Goal: Task Accomplishment & Management: Use online tool/utility

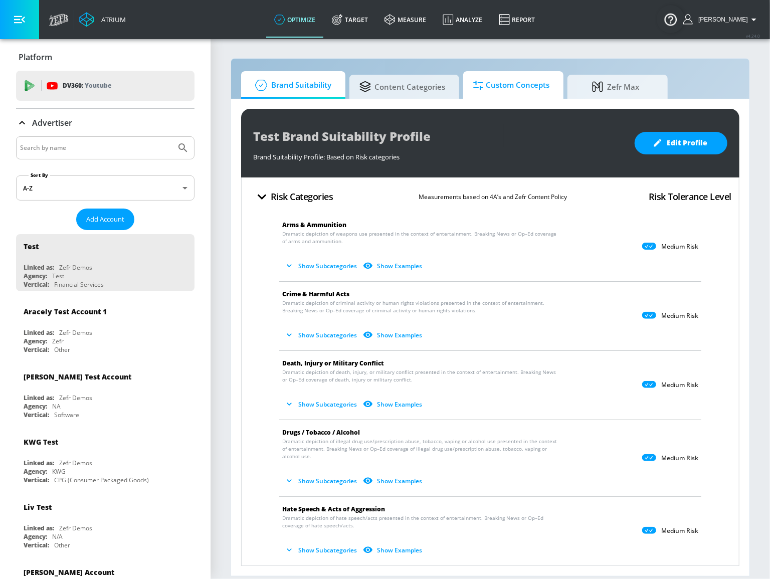
click at [480, 93] on span "Custom Concepts" at bounding box center [511, 85] width 76 height 24
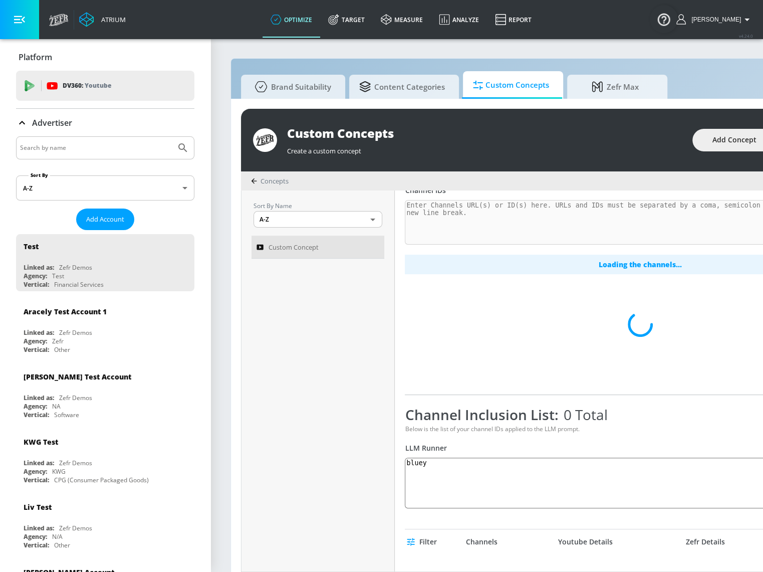
scroll to position [91, 0]
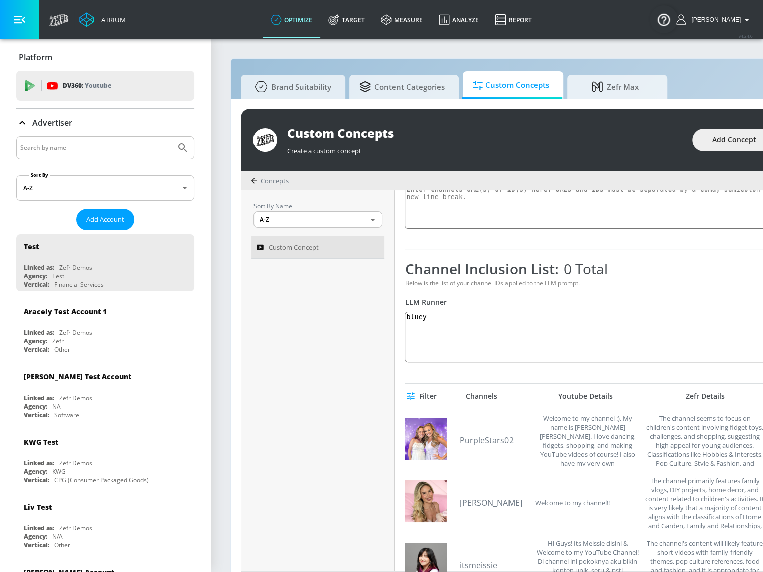
click at [103, 145] on input "Search by name" at bounding box center [96, 147] width 152 height 13
click at [172, 137] on button "Submit Search" at bounding box center [183, 148] width 22 height 22
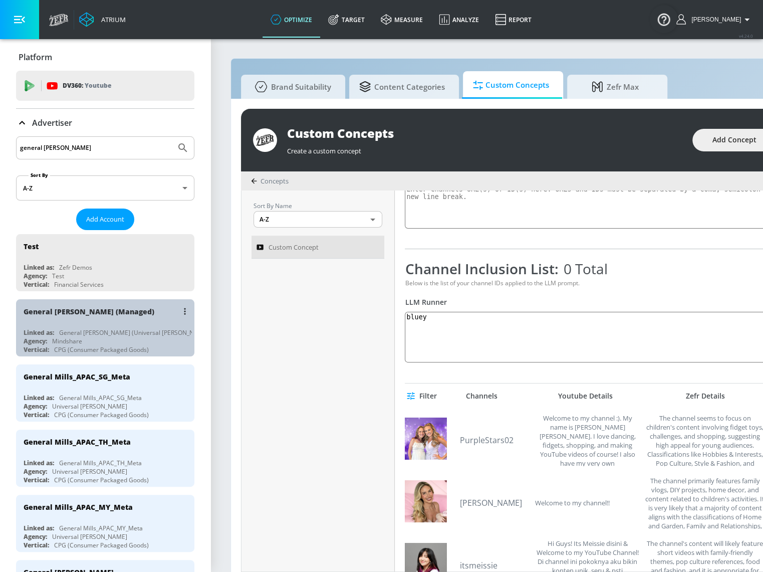
click at [110, 339] on div "Agency: Mindshare" at bounding box center [108, 341] width 168 height 9
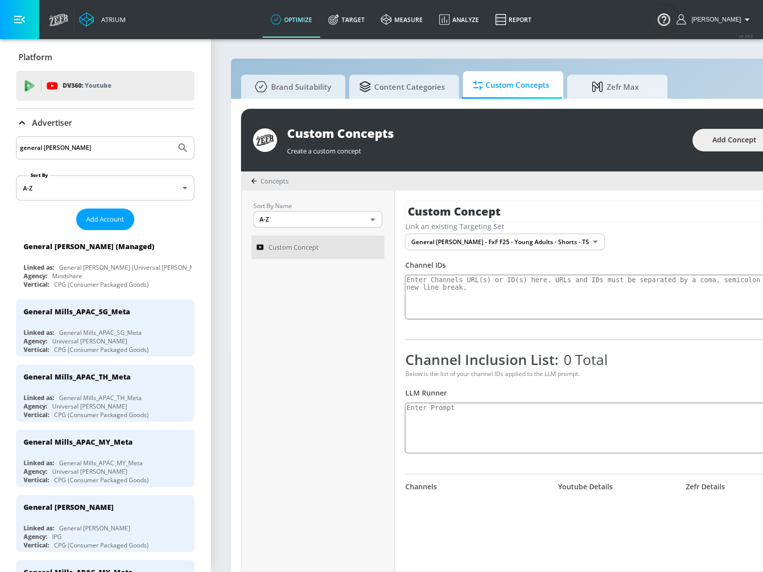
click at [83, 148] on input "general [PERSON_NAME]" at bounding box center [96, 147] width 152 height 13
drag, startPoint x: 79, startPoint y: 148, endPoint x: -35, endPoint y: 140, distance: 113.6
click at [0, 140] on html "Atrium optimize Target measure Analyze Report optimize Target measure Analyze R…" at bounding box center [381, 291] width 763 height 582
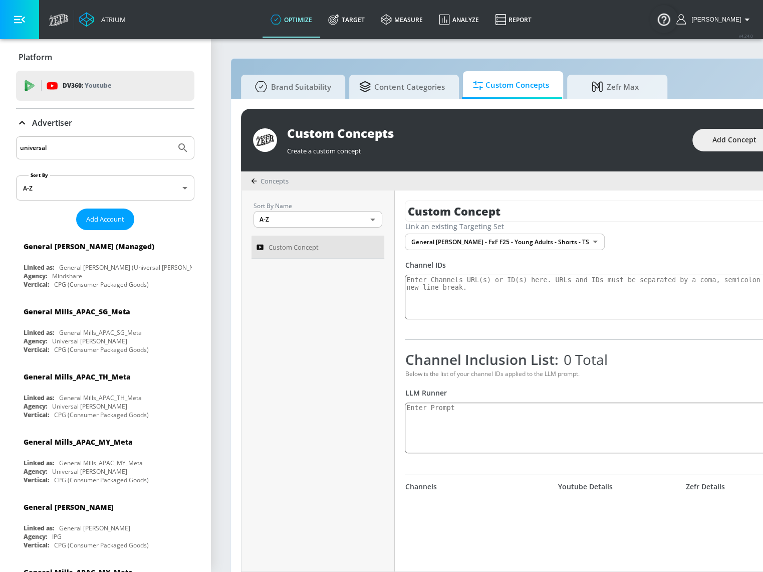
type input "universal"
click at [172, 137] on button "Submit Search" at bounding box center [183, 148] width 22 height 22
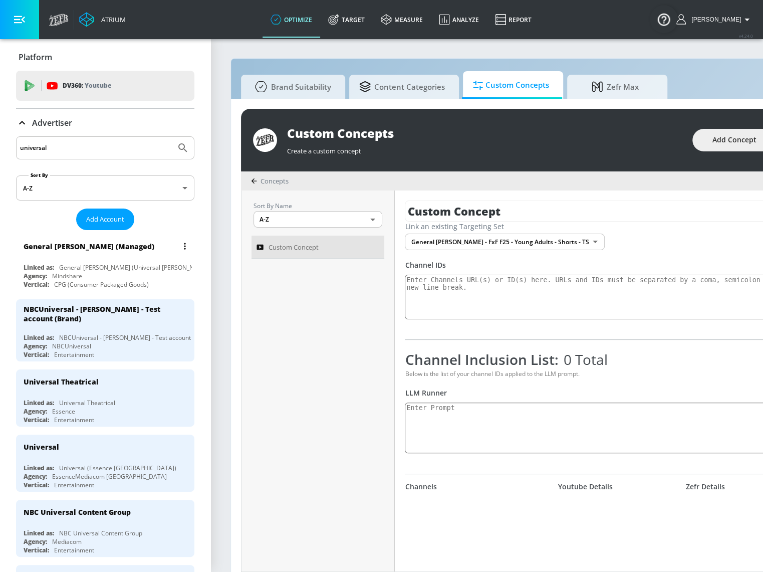
click at [105, 257] on div "General [PERSON_NAME] (Managed)" at bounding box center [108, 246] width 168 height 24
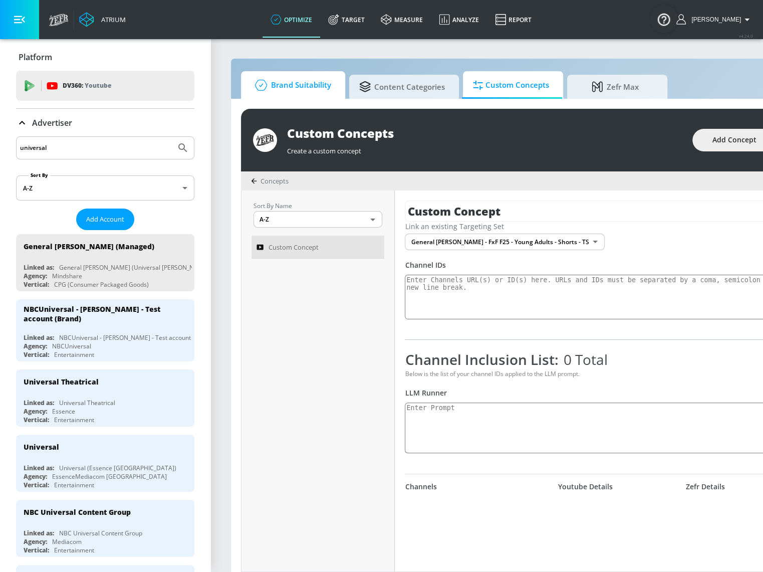
click at [316, 90] on span "Brand Suitability" at bounding box center [291, 85] width 80 height 24
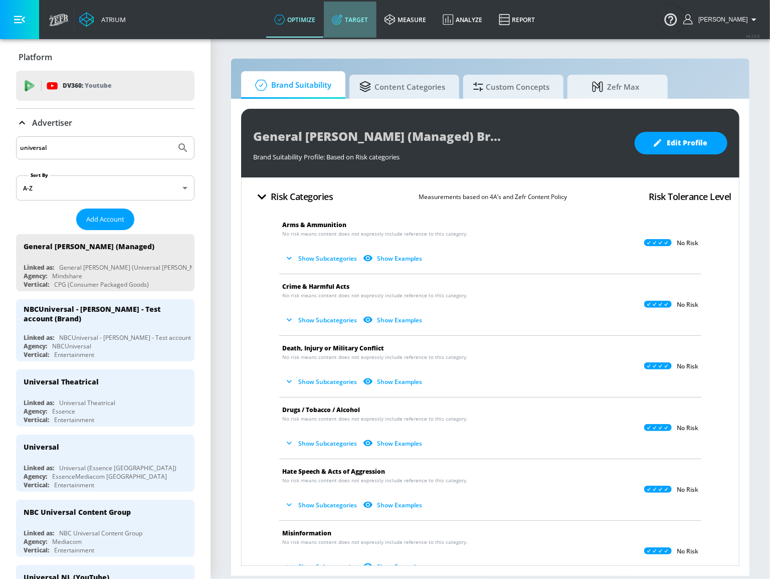
click at [376, 22] on link "Target" at bounding box center [350, 20] width 53 height 36
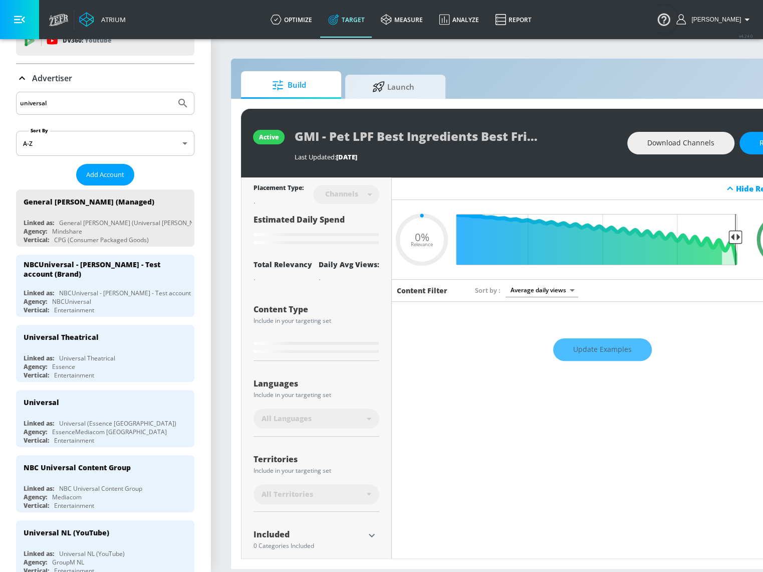
type input "0.42"
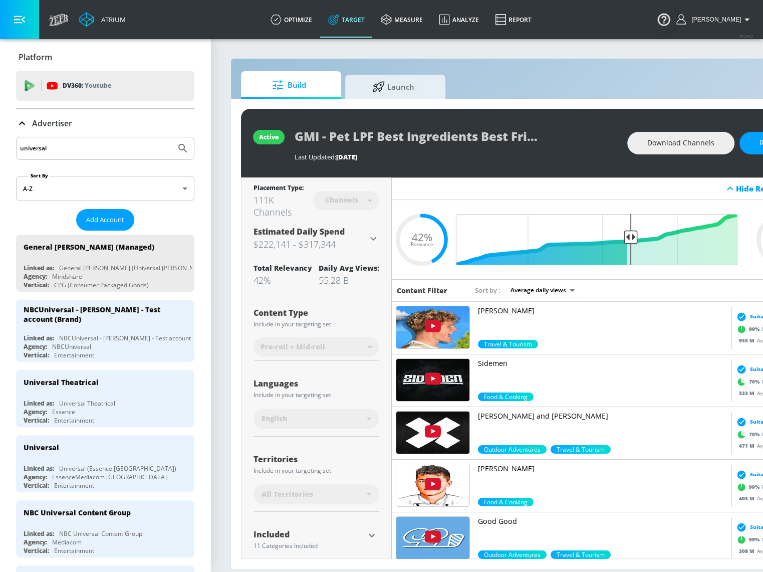
click at [406, 84] on span "Launch" at bounding box center [393, 87] width 76 height 24
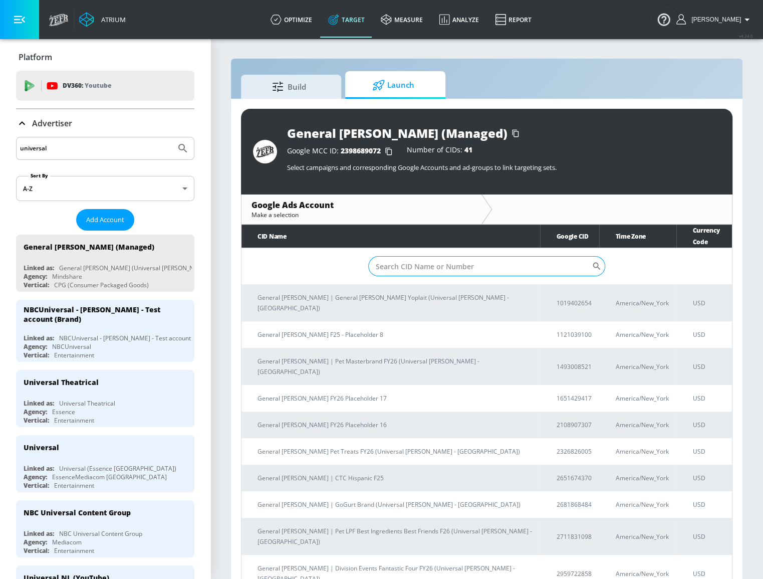
click at [469, 256] on input "Sort By" at bounding box center [480, 266] width 224 height 20
paste input "[PHONE_NUMBER]"
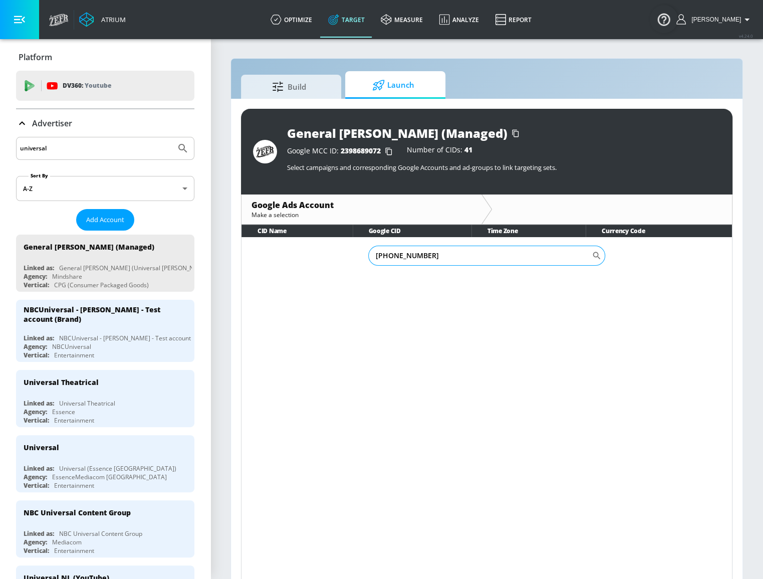
click at [385, 254] on input "[PHONE_NUMBER]" at bounding box center [480, 256] width 224 height 20
click at [397, 255] on input "30951-2521" at bounding box center [480, 256] width 224 height 20
click at [377, 255] on input "309512521" at bounding box center [480, 256] width 224 height 20
type input "4309512521"
drag, startPoint x: 428, startPoint y: 259, endPoint x: 348, endPoint y: 256, distance: 79.7
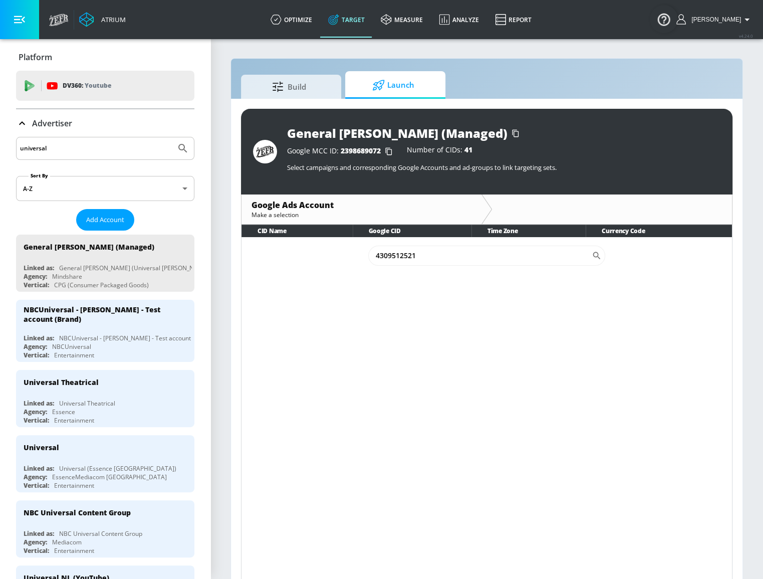
click at [348, 256] on td "4309512521 ​" at bounding box center [487, 255] width 491 height 37
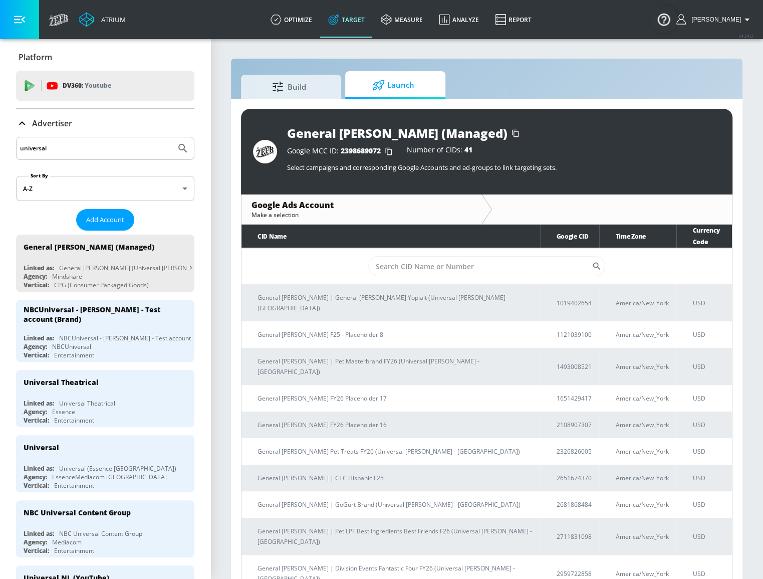
click at [120, 145] on input "universal" at bounding box center [96, 148] width 152 height 13
click at [179, 149] on icon "Submit Search" at bounding box center [183, 148] width 12 height 12
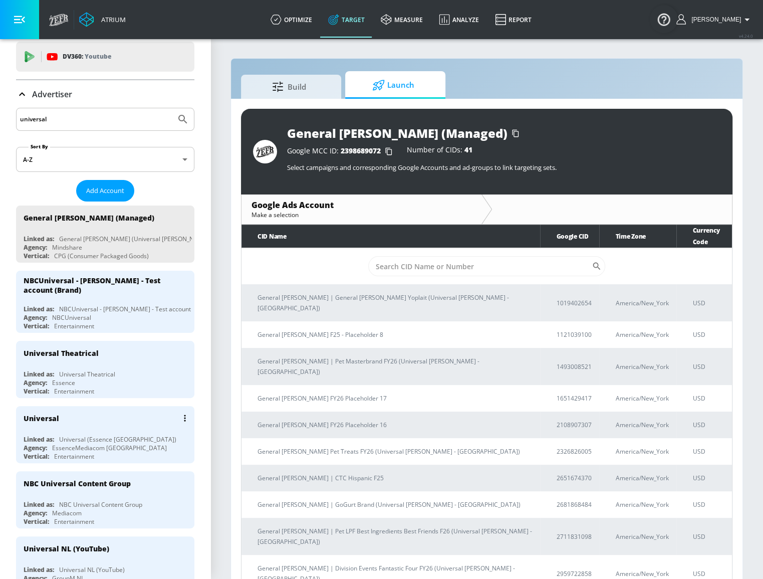
scroll to position [45, 0]
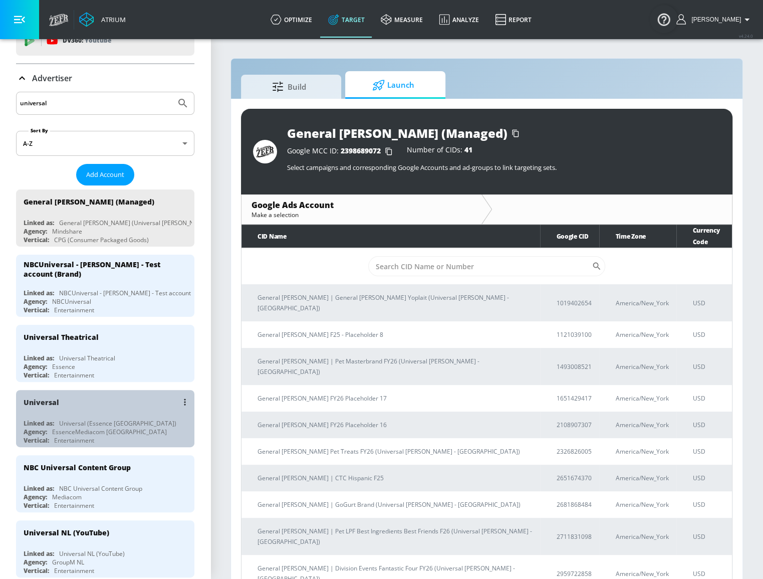
click at [115, 401] on div "Universal" at bounding box center [108, 402] width 168 height 24
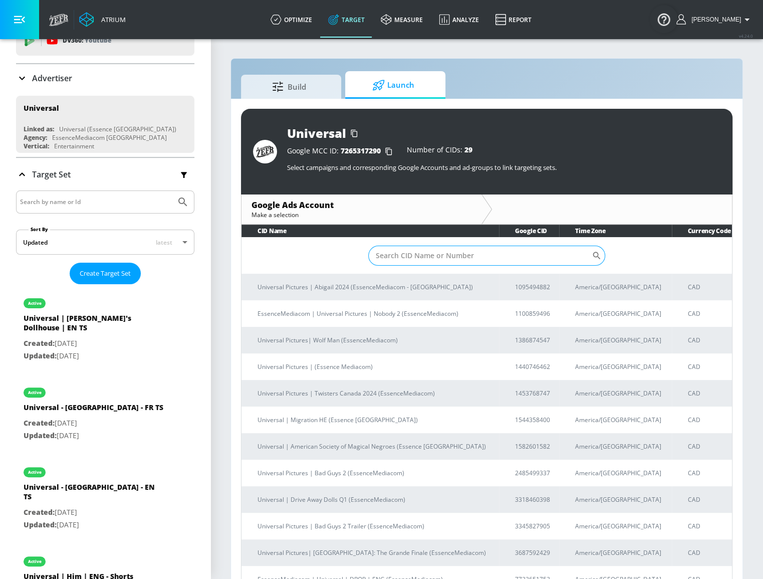
click at [431, 250] on input "Sort By" at bounding box center [480, 256] width 224 height 20
paste input "[PHONE_NUMBER]"
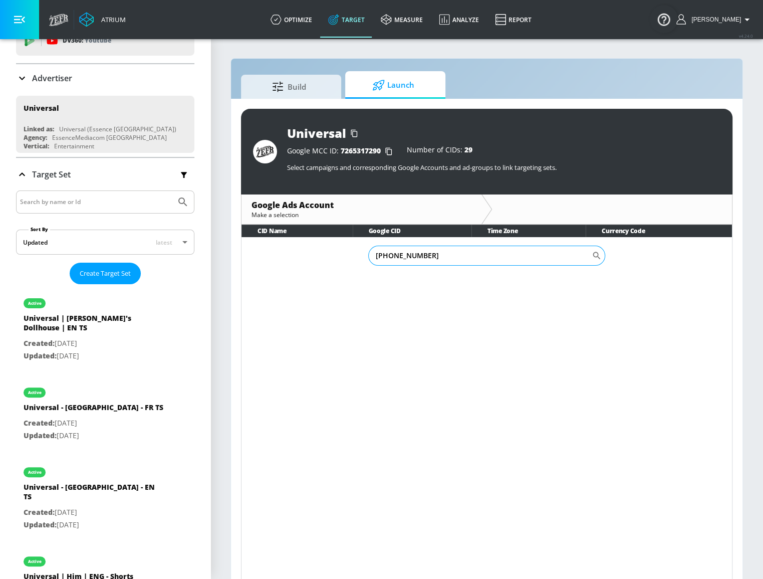
click at [401, 254] on input "[PHONE_NUMBER]" at bounding box center [480, 256] width 224 height 20
click at [386, 255] on input "[US_EMPLOYER_IDENTIFICATION_NUMBER]" at bounding box center [480, 256] width 224 height 20
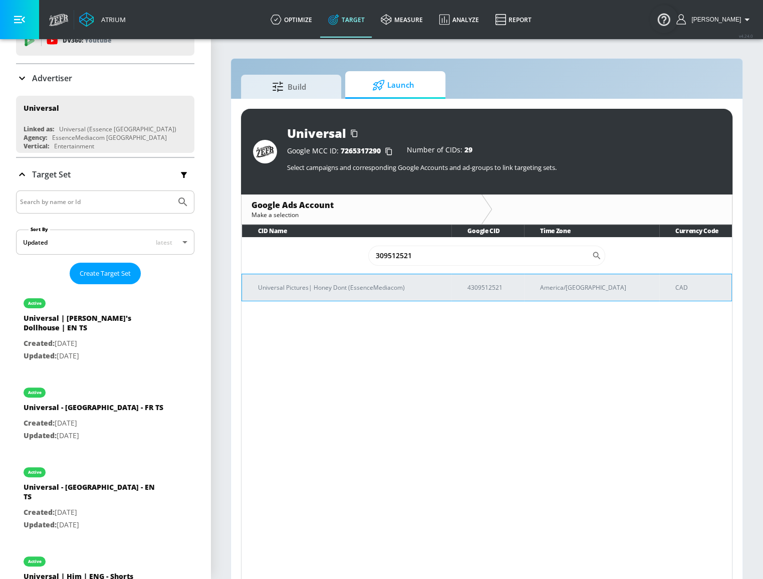
type input "309512521"
click at [404, 284] on p "Universal Pictures| Honey Dont (EssenceMediacom)" at bounding box center [350, 287] width 185 height 11
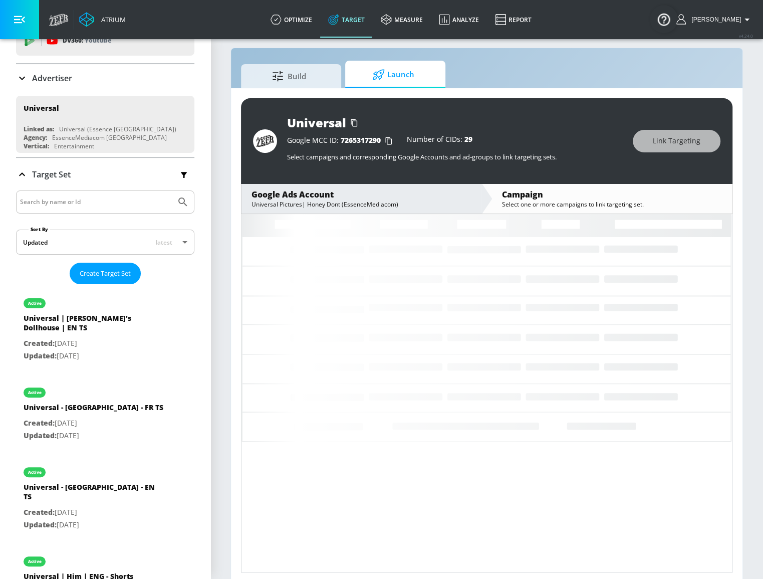
scroll to position [14, 0]
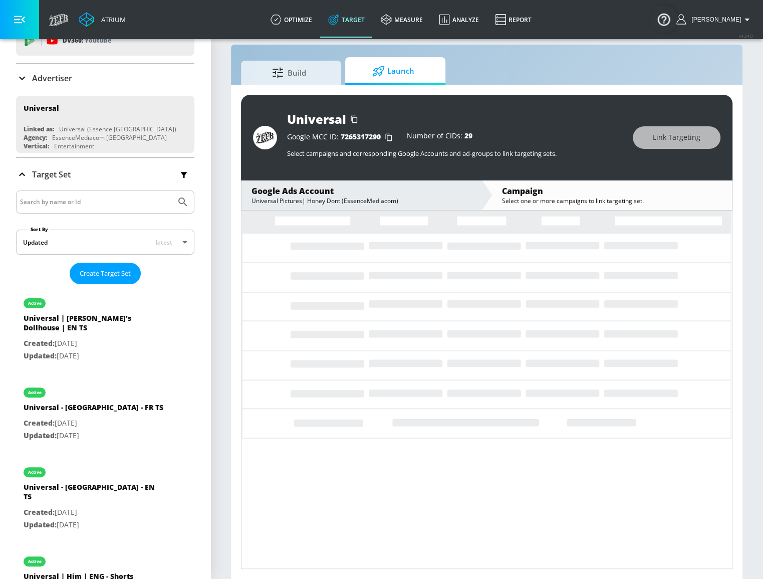
click at [411, 75] on span "Launch" at bounding box center [393, 71] width 76 height 24
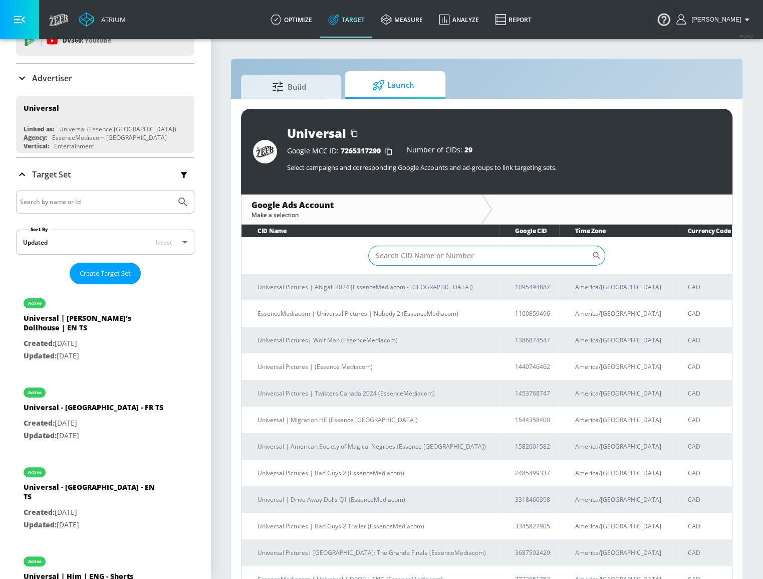
click at [446, 250] on input "Sort By" at bounding box center [480, 256] width 224 height 20
paste input "[PHONE_NUMBER]"
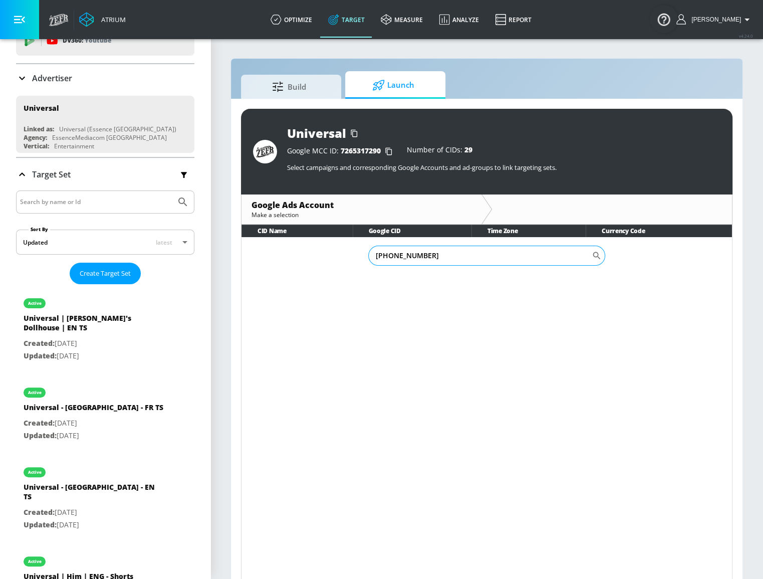
click at [389, 256] on input "[PHONE_NUMBER]" at bounding box center [480, 256] width 224 height 20
click at [401, 254] on input "430951-2521" at bounding box center [480, 256] width 224 height 20
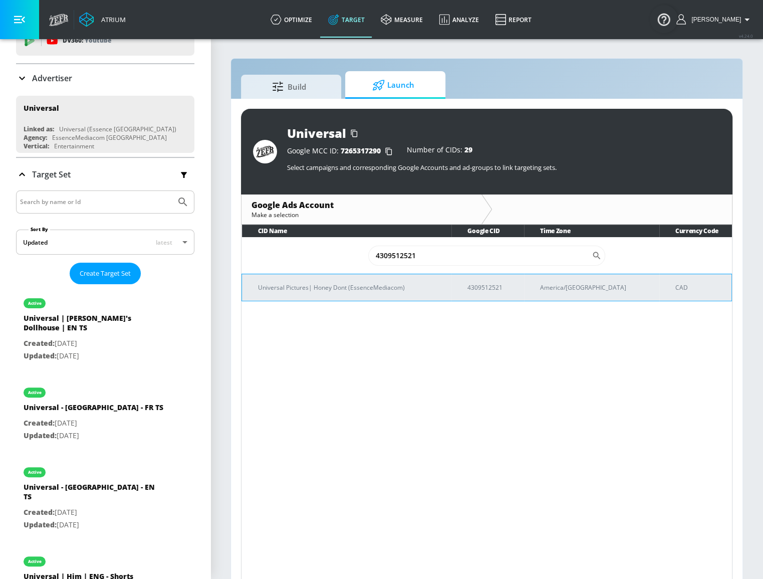
type input "4309512521"
click at [395, 282] on p "Universal Pictures| Honey Dont (EssenceMediacom)" at bounding box center [350, 287] width 185 height 11
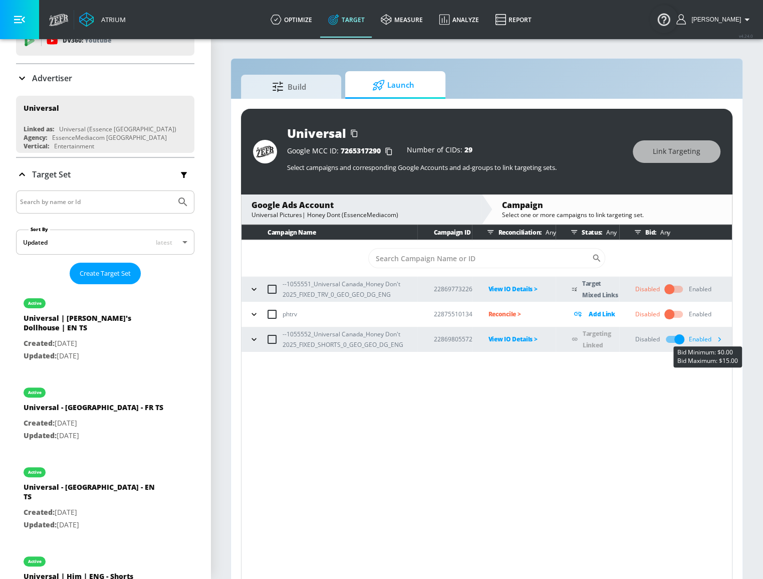
click at [719, 339] on icon "button" at bounding box center [719, 339] width 11 height 11
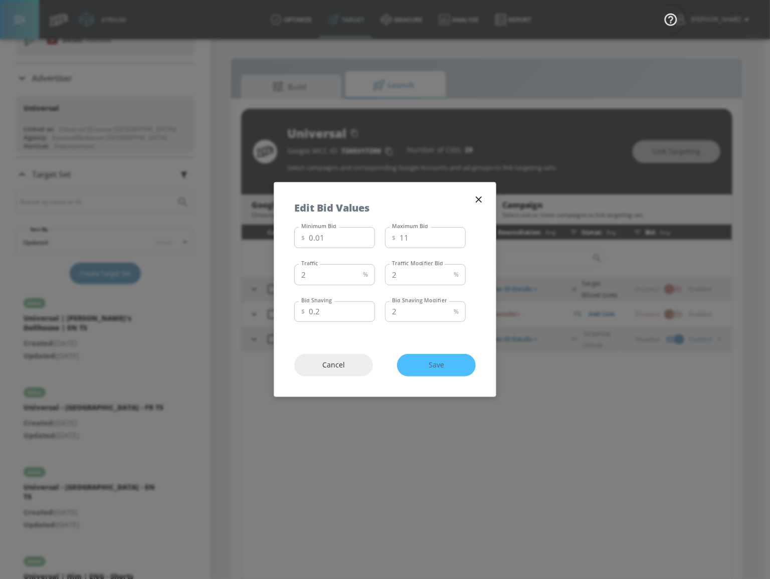
click at [445, 366] on div "Cancel Save" at bounding box center [385, 365] width 222 height 63
click at [425, 366] on div "Cancel Save" at bounding box center [385, 365] width 222 height 63
click at [428, 365] on div "Cancel Save" at bounding box center [385, 365] width 222 height 63
click at [435, 364] on div "Cancel Save" at bounding box center [385, 365] width 222 height 63
click at [437, 363] on div "Cancel Save" at bounding box center [385, 365] width 222 height 63
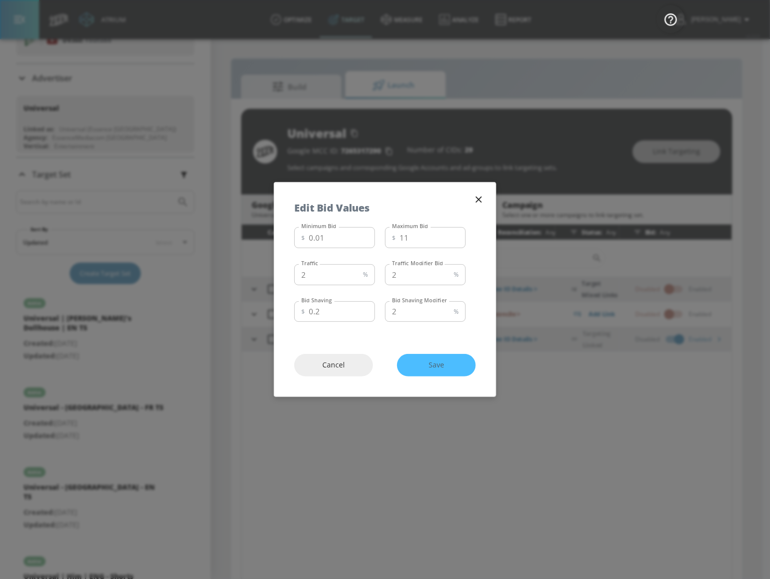
click at [440, 363] on div "Cancel Save" at bounding box center [385, 365] width 222 height 63
click at [345, 309] on input "0.2" at bounding box center [342, 311] width 66 height 21
click at [363, 309] on input "1.2" at bounding box center [342, 311] width 66 height 21
click at [364, 317] on input "1.2" at bounding box center [342, 311] width 66 height 21
click at [364, 312] on input "0.2" at bounding box center [342, 311] width 66 height 21
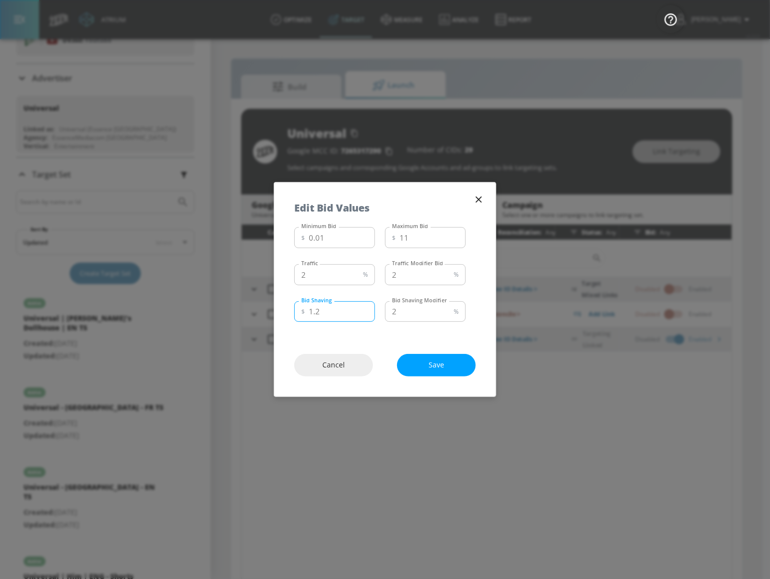
click at [365, 309] on input "1.2" at bounding box center [342, 311] width 66 height 21
type input "0.2"
click at [364, 314] on input "0.2" at bounding box center [342, 311] width 66 height 21
click at [442, 361] on div "Cancel Save" at bounding box center [385, 365] width 222 height 63
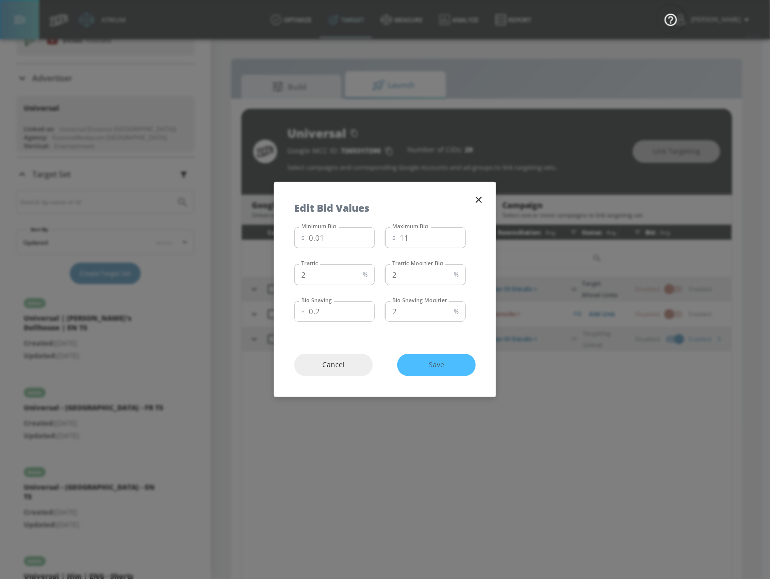
click at [443, 361] on div "Cancel Save" at bounding box center [385, 365] width 222 height 63
click at [480, 204] on icon "button" at bounding box center [478, 199] width 11 height 11
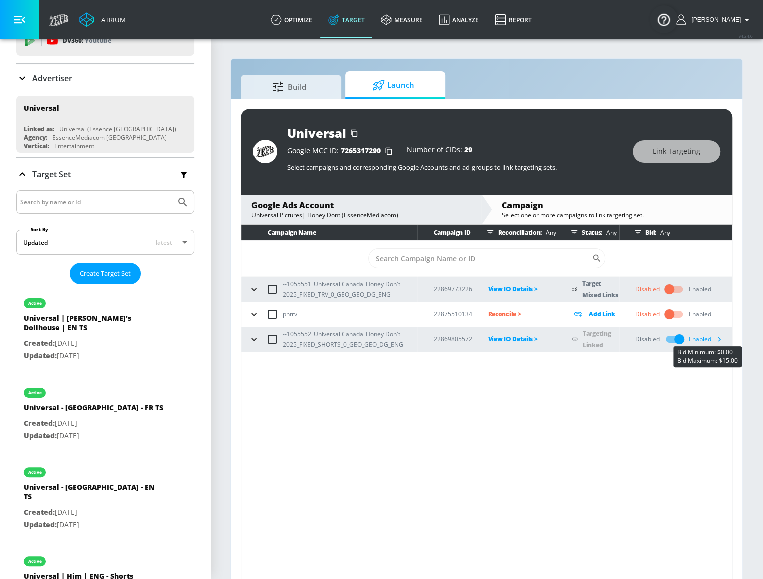
click at [717, 339] on icon "button" at bounding box center [719, 339] width 11 height 11
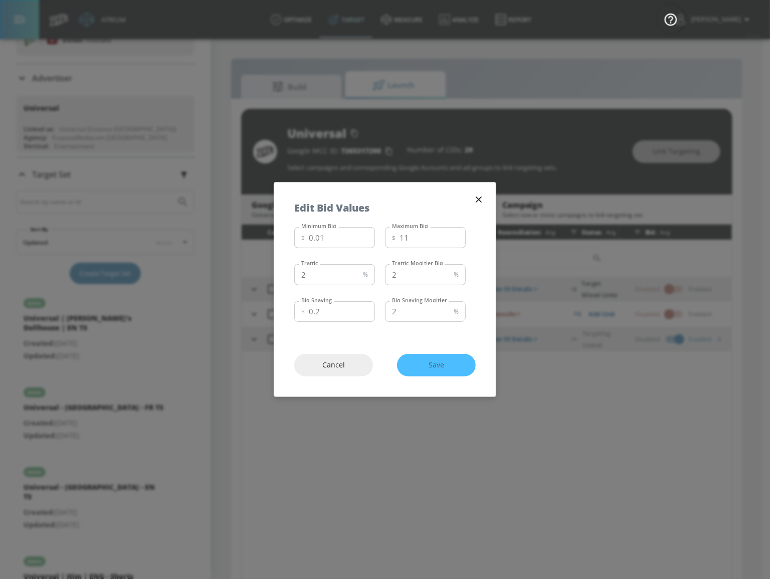
click at [482, 200] on icon "button" at bounding box center [478, 199] width 11 height 11
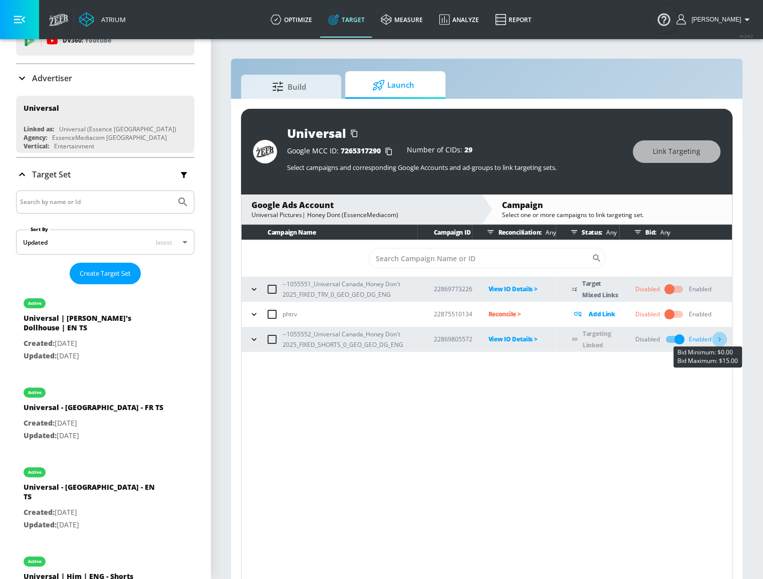
click at [717, 338] on icon "button" at bounding box center [719, 339] width 11 height 11
click at [715, 336] on icon "button" at bounding box center [719, 339] width 11 height 11
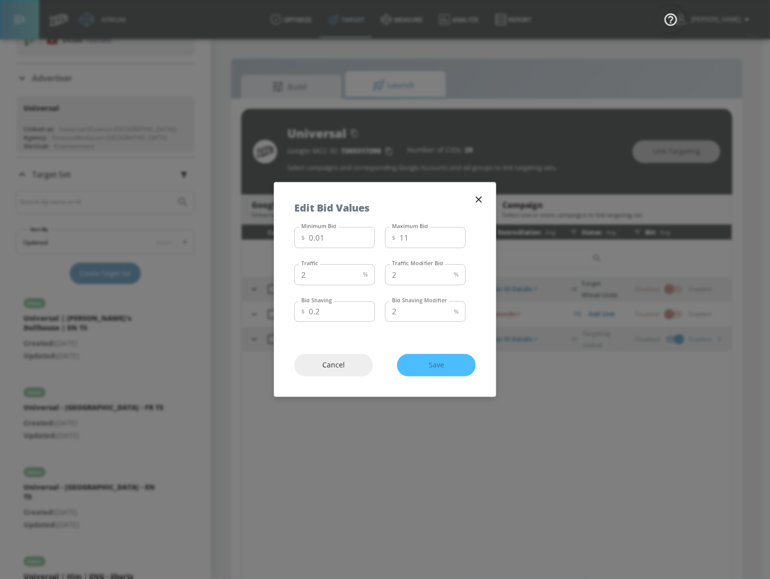
click at [429, 368] on div "Cancel Save" at bounding box center [385, 365] width 222 height 63
click at [429, 366] on div "Cancel Save" at bounding box center [385, 365] width 222 height 63
click at [342, 243] on input "0.01" at bounding box center [342, 237] width 66 height 21
click at [406, 244] on input "11" at bounding box center [432, 237] width 66 height 21
click at [455, 233] on input "12" at bounding box center [432, 237] width 66 height 21
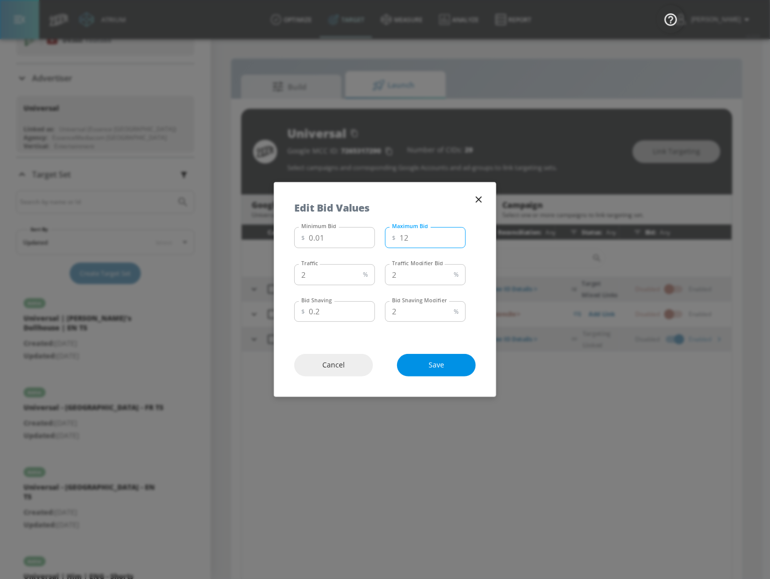
click at [436, 359] on span "Save" at bounding box center [436, 365] width 39 height 13
click at [436, 361] on div "Cancel Saving..." at bounding box center [385, 365] width 222 height 63
click at [425, 360] on div "Cancel Save" at bounding box center [385, 365] width 222 height 63
click at [439, 367] on div "Cancel Save" at bounding box center [385, 365] width 222 height 63
click at [453, 238] on input "11" at bounding box center [432, 237] width 66 height 21
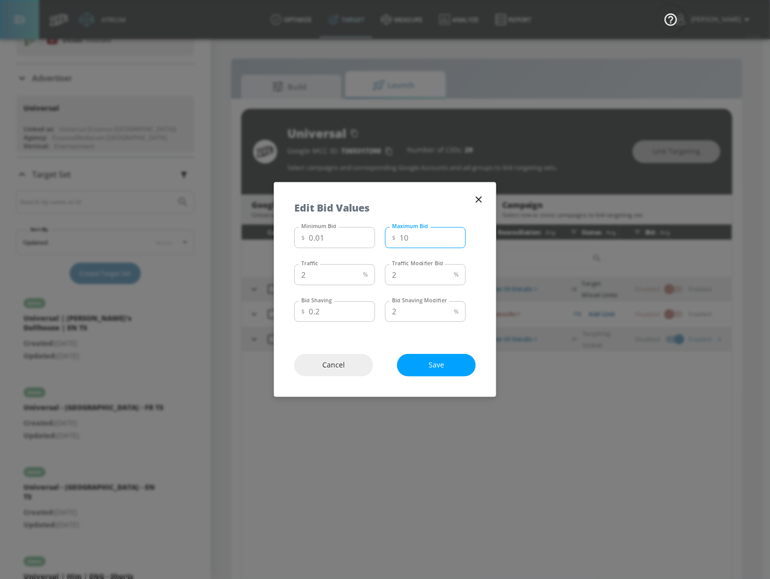
click at [454, 239] on input "10" at bounding box center [432, 237] width 66 height 21
type input "9"
click at [454, 239] on input "9" at bounding box center [432, 237] width 66 height 21
click at [431, 365] on span "Save" at bounding box center [436, 365] width 39 height 13
click at [440, 364] on div "Cancel Save" at bounding box center [385, 365] width 222 height 63
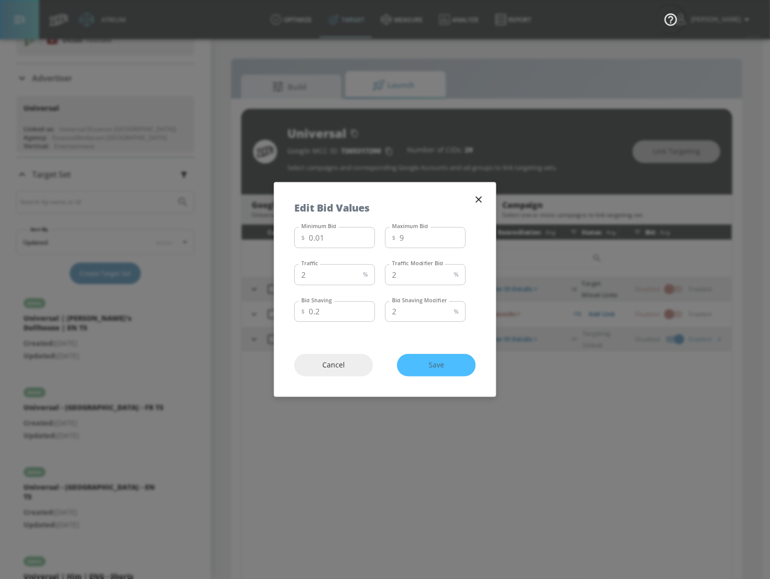
click at [422, 359] on div "Cancel Save" at bounding box center [385, 365] width 222 height 63
click at [427, 361] on div "Cancel Save" at bounding box center [385, 365] width 222 height 63
click at [435, 368] on div "Cancel Save" at bounding box center [385, 365] width 222 height 63
click at [444, 360] on div "Cancel Save" at bounding box center [385, 365] width 222 height 63
click at [482, 200] on icon "button" at bounding box center [478, 199] width 11 height 11
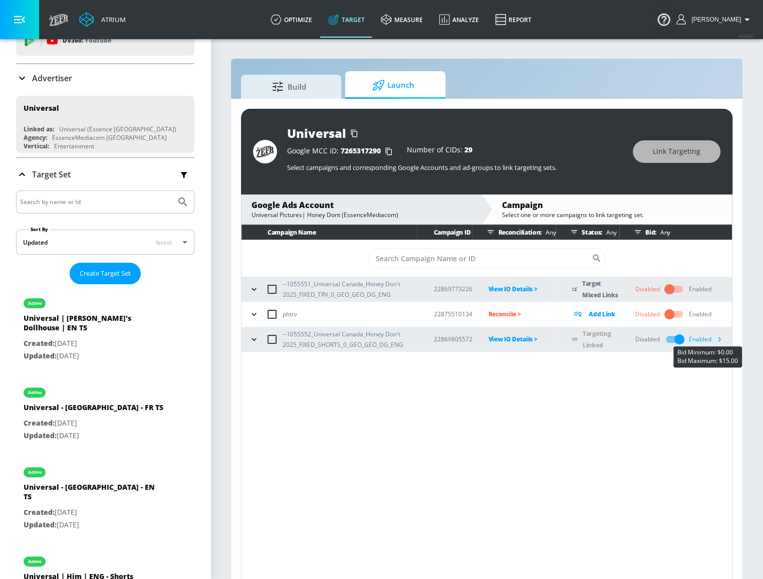
click at [716, 339] on icon "button" at bounding box center [719, 339] width 11 height 11
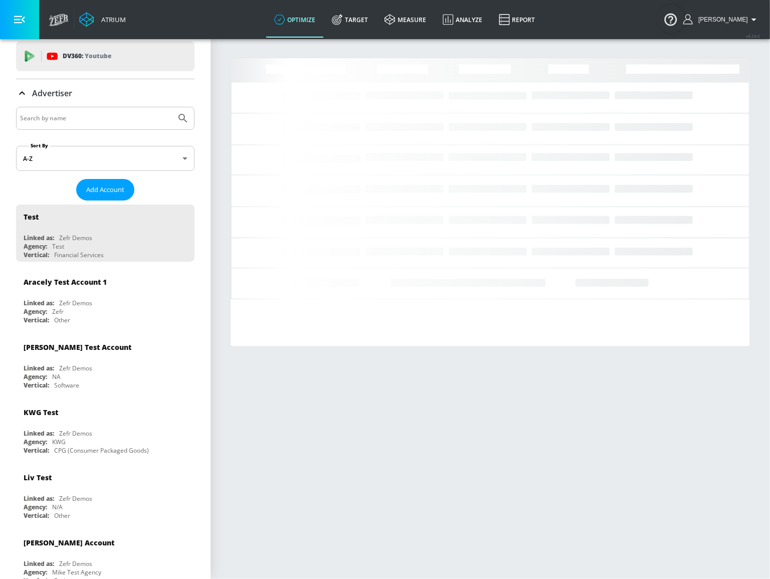
scroll to position [45, 0]
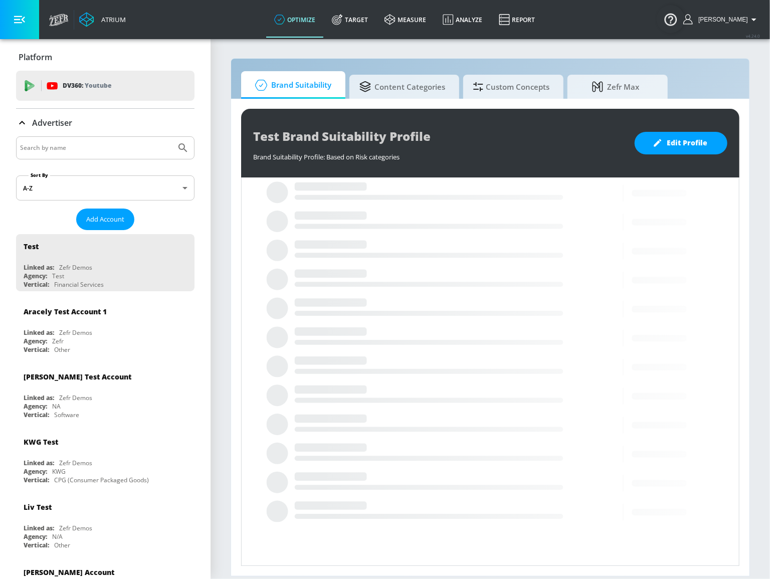
click at [66, 150] on input "Search by name" at bounding box center [96, 147] width 152 height 13
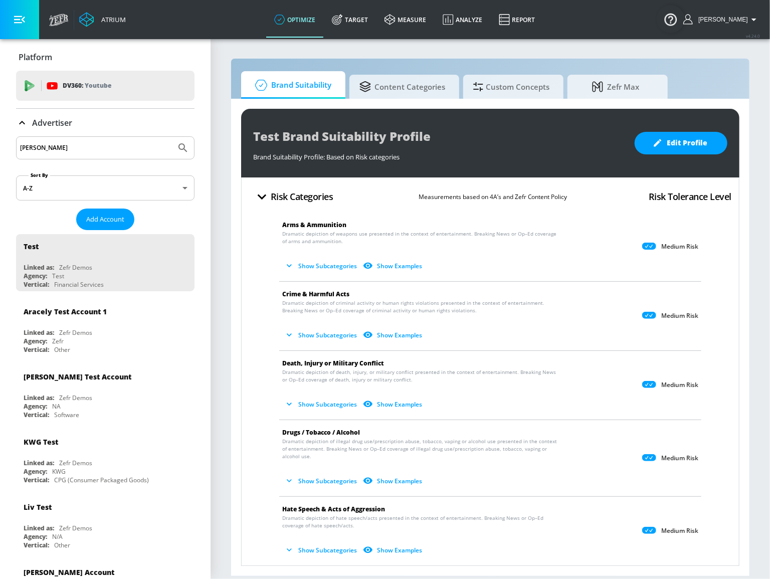
click at [172, 137] on button "Submit Search" at bounding box center [183, 148] width 22 height 22
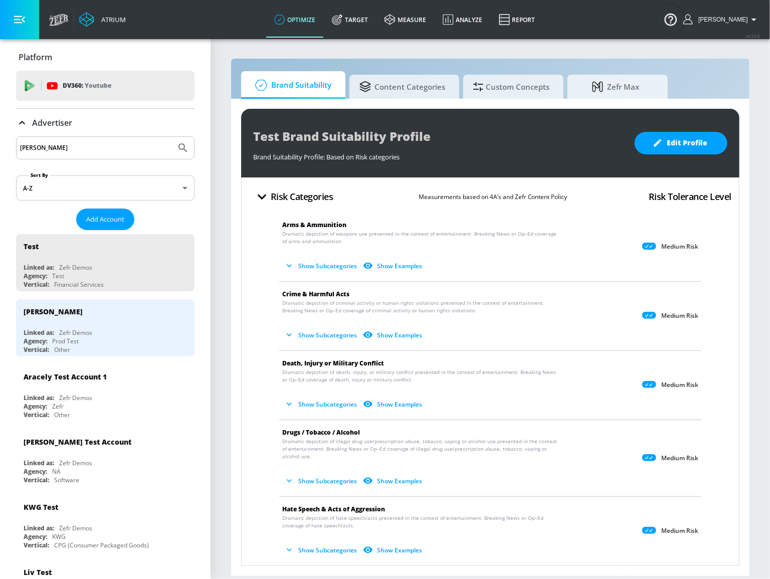
drag, startPoint x: 46, startPoint y: 155, endPoint x: -67, endPoint y: 151, distance: 112.8
click at [0, 151] on html "Atrium optimize Target measure Analyze Report optimize Target measure Analyze R…" at bounding box center [385, 289] width 770 height 579
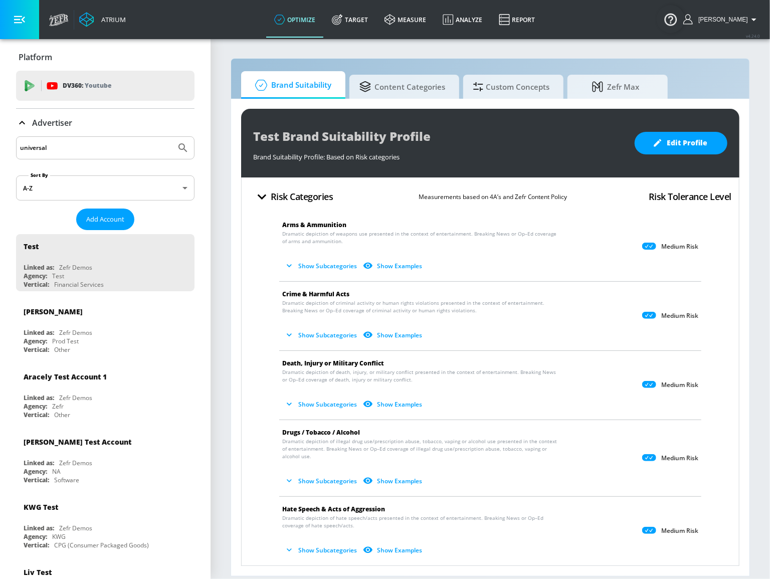
type input "universal"
click at [172, 137] on button "Submit Search" at bounding box center [183, 148] width 22 height 22
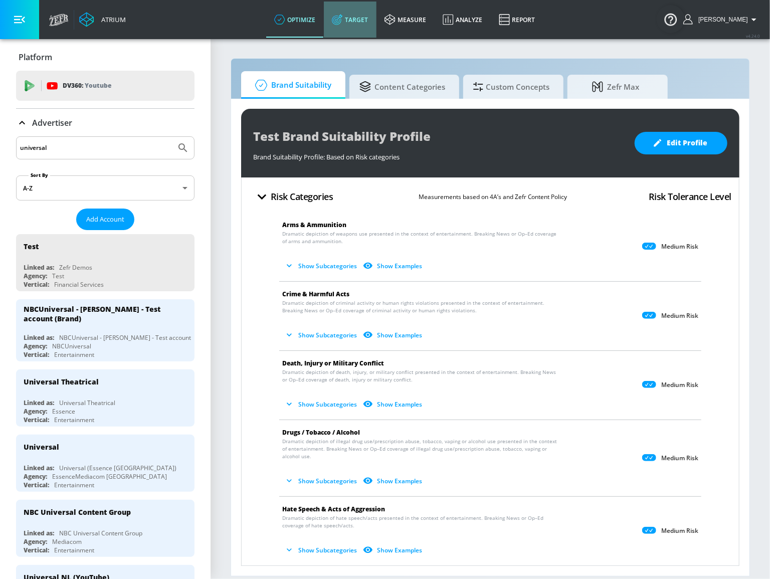
click at [362, 22] on link "Target" at bounding box center [350, 20] width 53 height 36
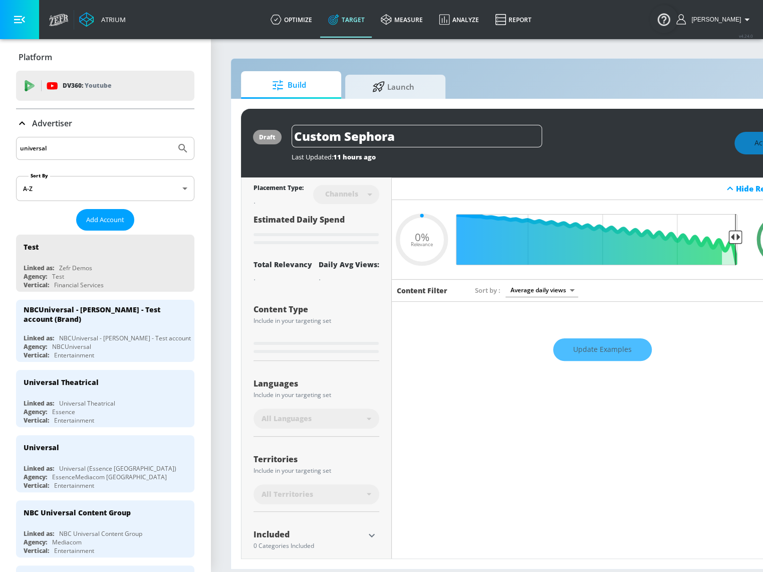
type input "0.05"
click at [385, 91] on span "Launch" at bounding box center [393, 85] width 76 height 24
